Goal: Navigation & Orientation: Find specific page/section

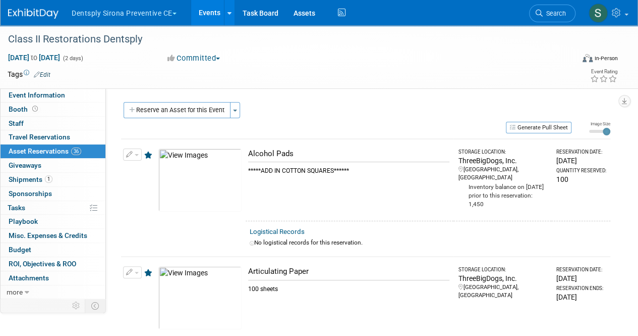
click at [140, 13] on button "Dentsply Sirona Preventive CE" at bounding box center [130, 11] width 119 height 22
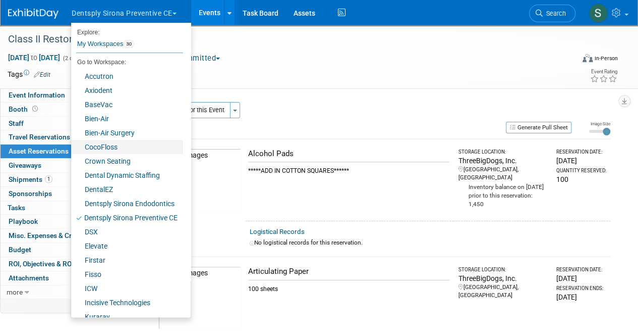
click at [115, 144] on link "CocoFloss" at bounding box center [127, 147] width 112 height 14
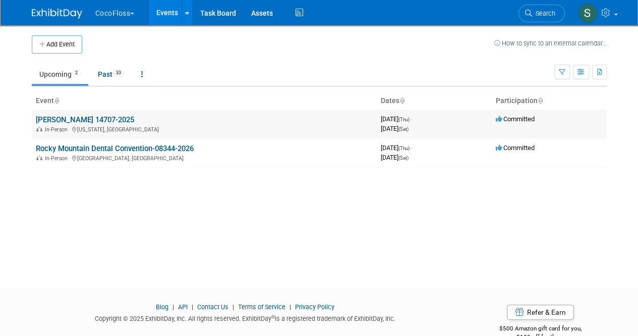
click at [113, 120] on link "[PERSON_NAME] 14707-2025" at bounding box center [85, 119] width 98 height 9
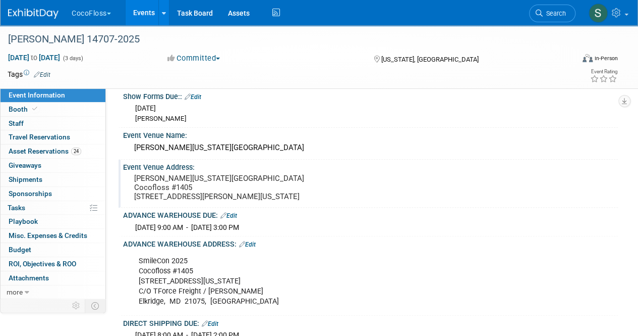
scroll to position [50, 0]
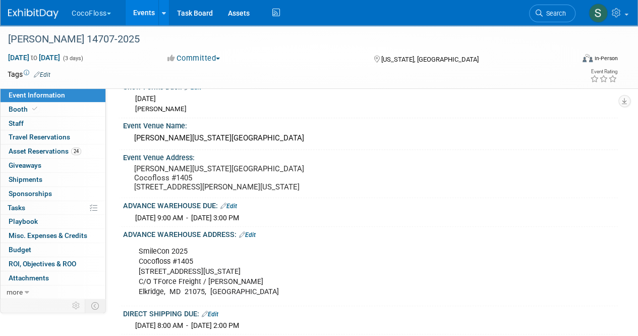
click at [406, 240] on div "ADVANCE WAREHOUSE ADDRESS: Edit" at bounding box center [370, 233] width 495 height 13
